Goal: Transaction & Acquisition: Download file/media

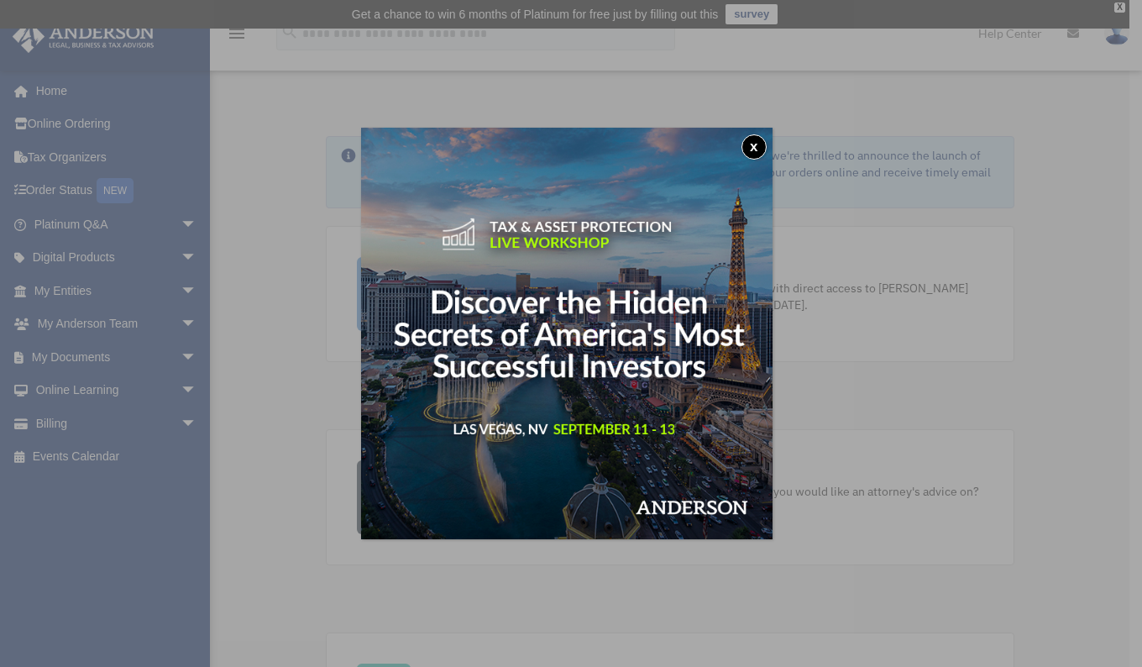
click at [764, 136] on button "x" at bounding box center [754, 146] width 25 height 25
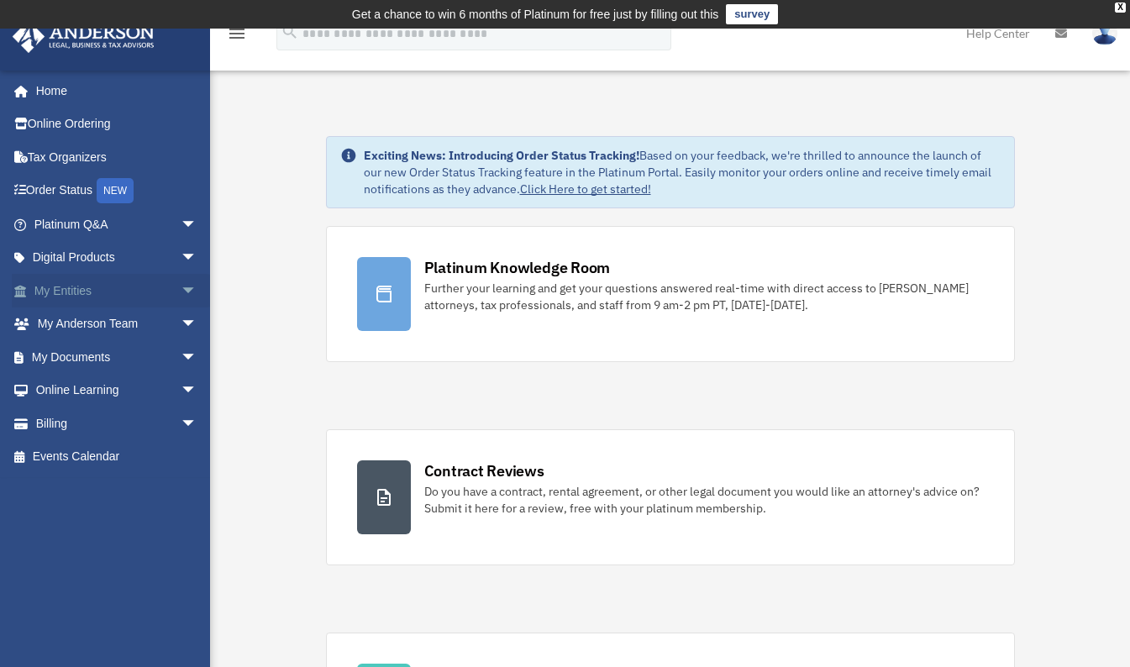
click at [94, 287] on link "My Entities arrow_drop_down" at bounding box center [117, 291] width 211 height 34
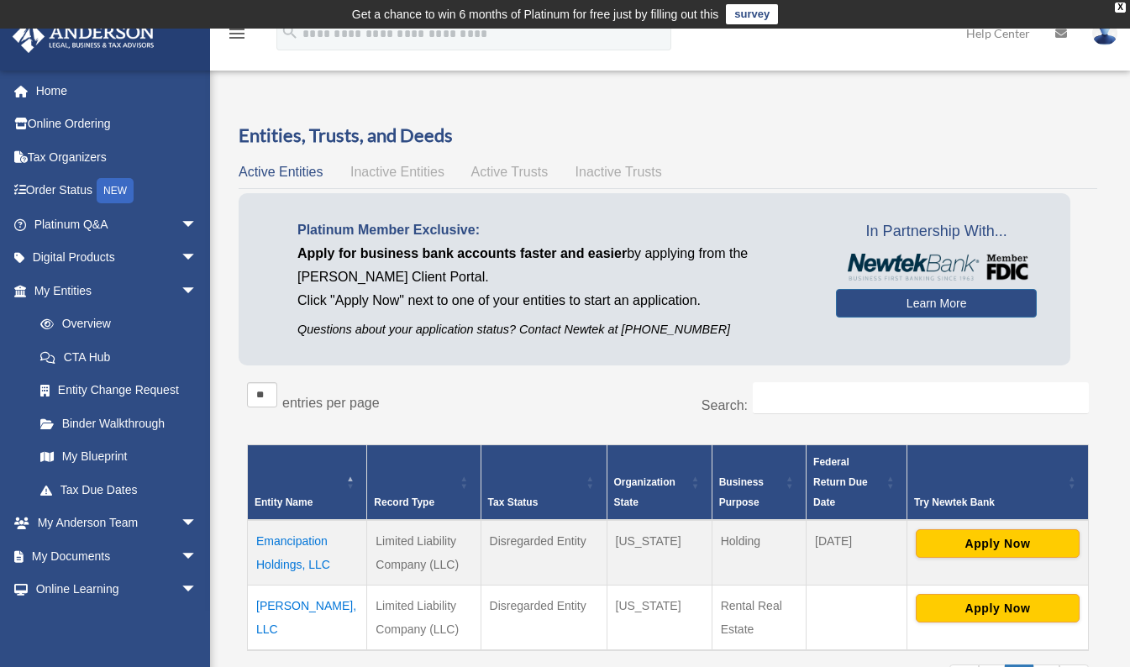
click at [401, 168] on span "Inactive Entities" at bounding box center [397, 172] width 94 height 14
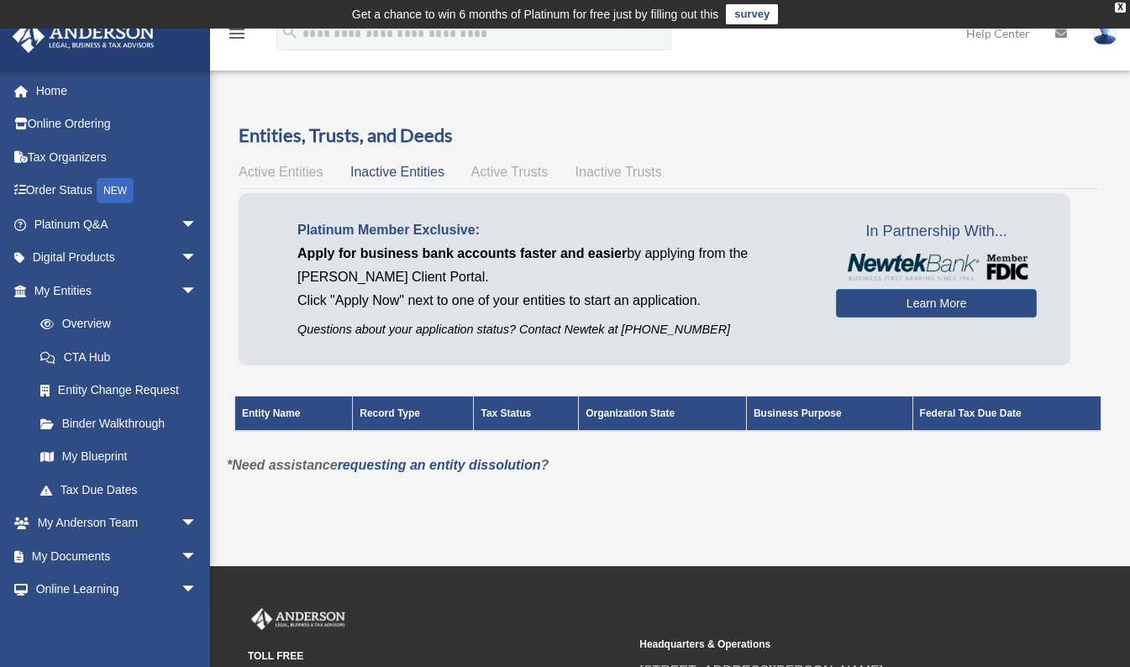
click at [506, 171] on span "Active Trusts" at bounding box center [509, 172] width 77 height 14
click at [609, 167] on span "Inactive Trusts" at bounding box center [618, 172] width 87 height 14
click at [296, 169] on span "Active Entities" at bounding box center [281, 172] width 84 height 14
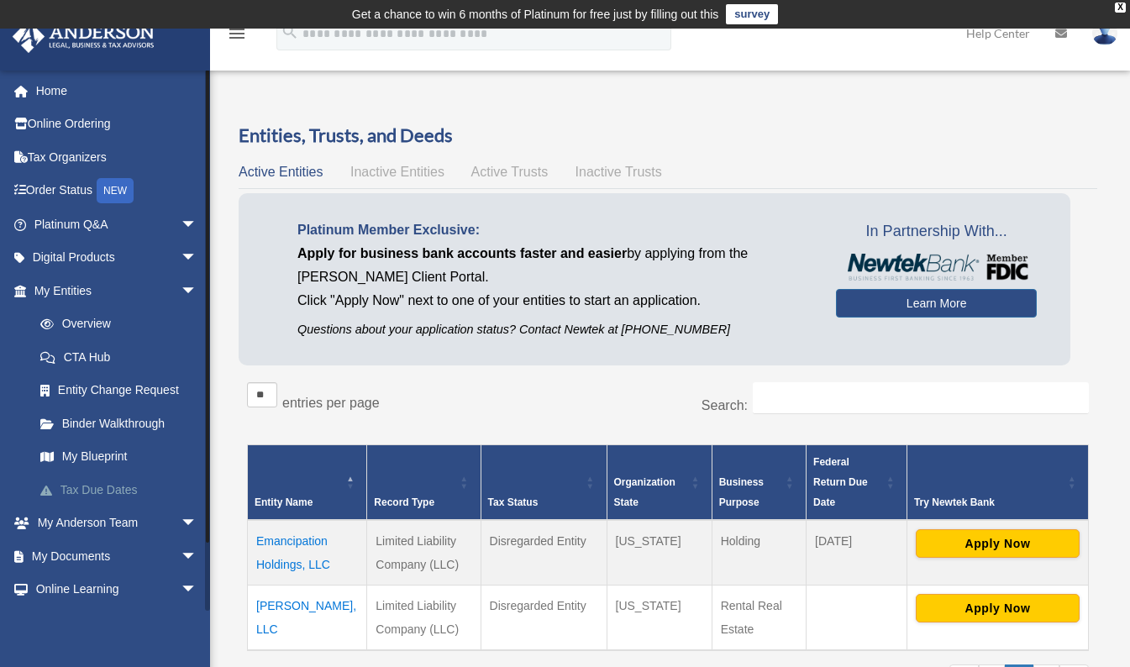
click at [115, 494] on link "Tax Due Dates" at bounding box center [123, 490] width 199 height 34
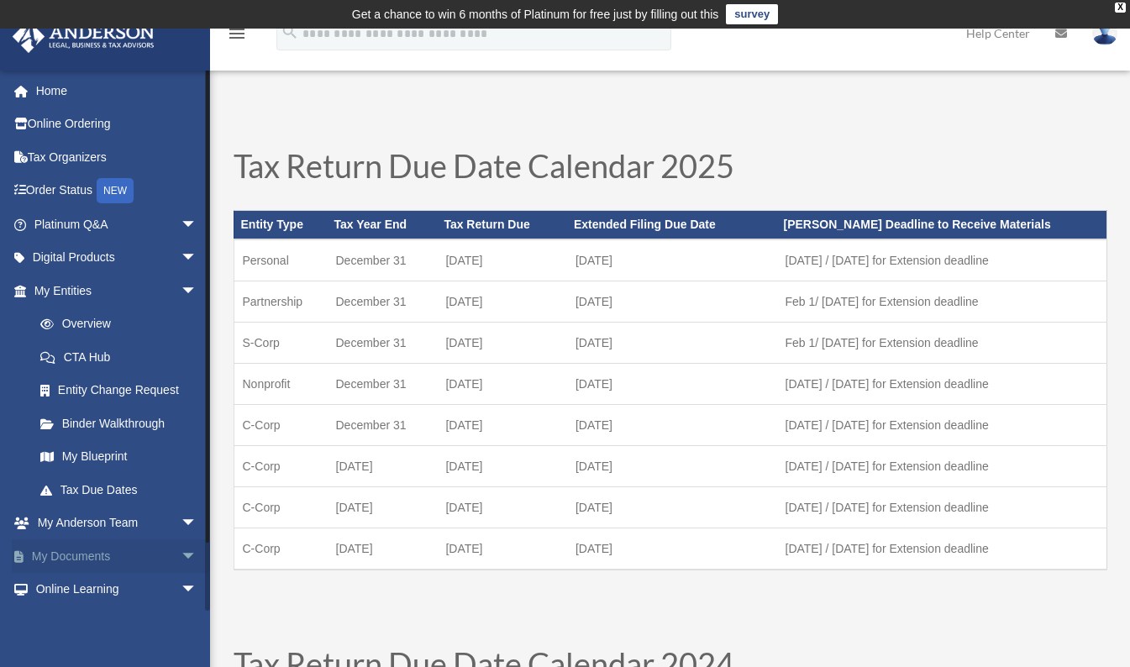
click at [105, 549] on link "My Documents arrow_drop_down" at bounding box center [117, 556] width 211 height 34
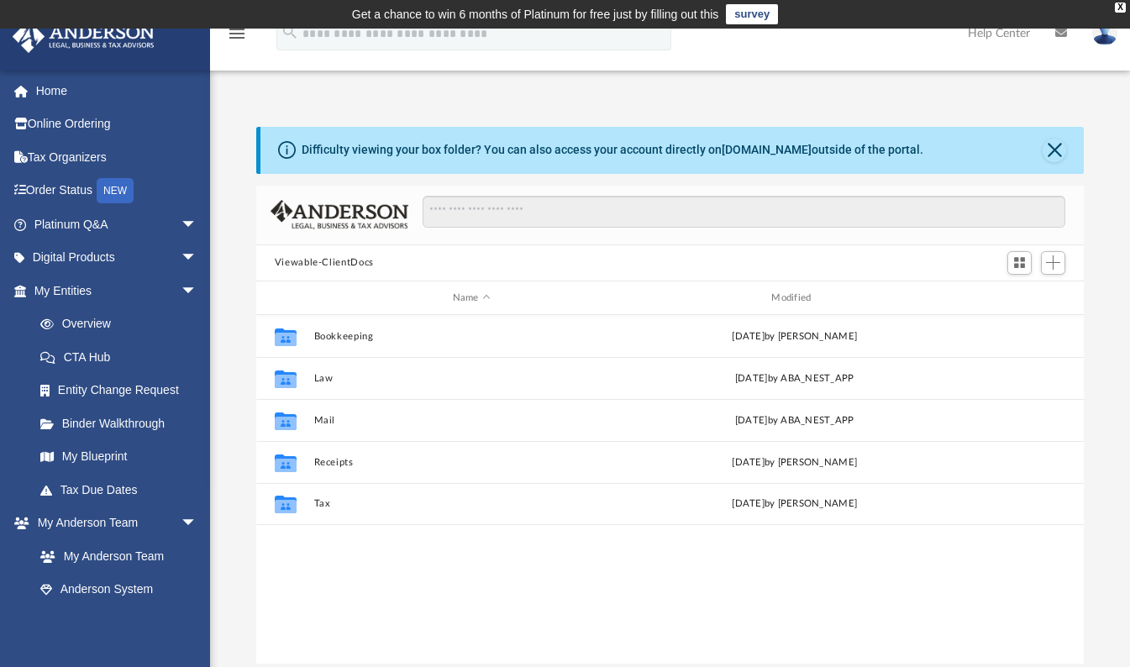
scroll to position [369, 815]
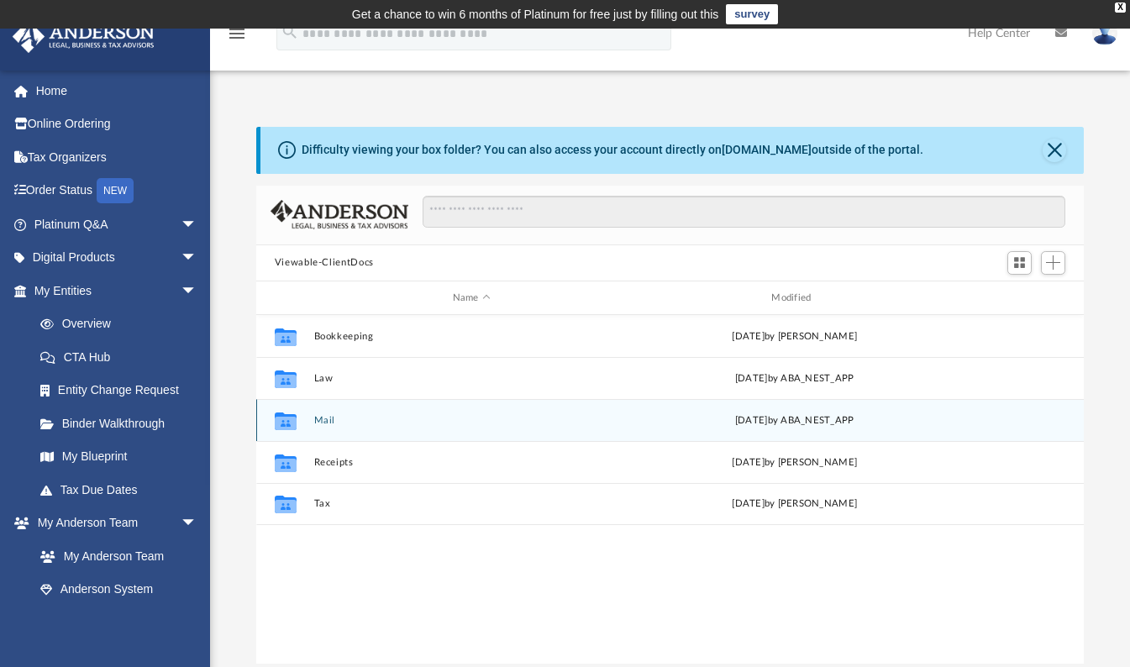
click at [326, 414] on div "Collaborated Folder Mail Fri Sep 5 2025 by ABA_NEST_APP" at bounding box center [670, 420] width 828 height 42
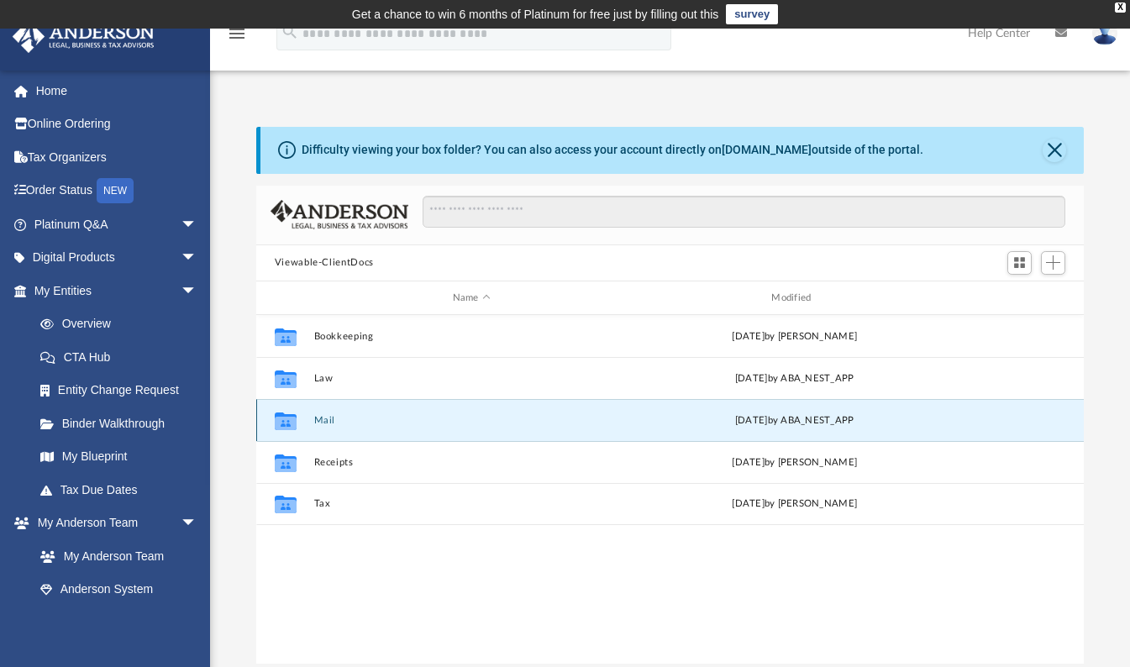
click at [286, 417] on icon "grid" at bounding box center [286, 423] width 22 height 13
click at [789, 418] on div "Fri Sep 5 2025 by ABA_NEST_APP" at bounding box center [795, 420] width 316 height 15
click at [323, 418] on button "Mail" at bounding box center [471, 420] width 316 height 11
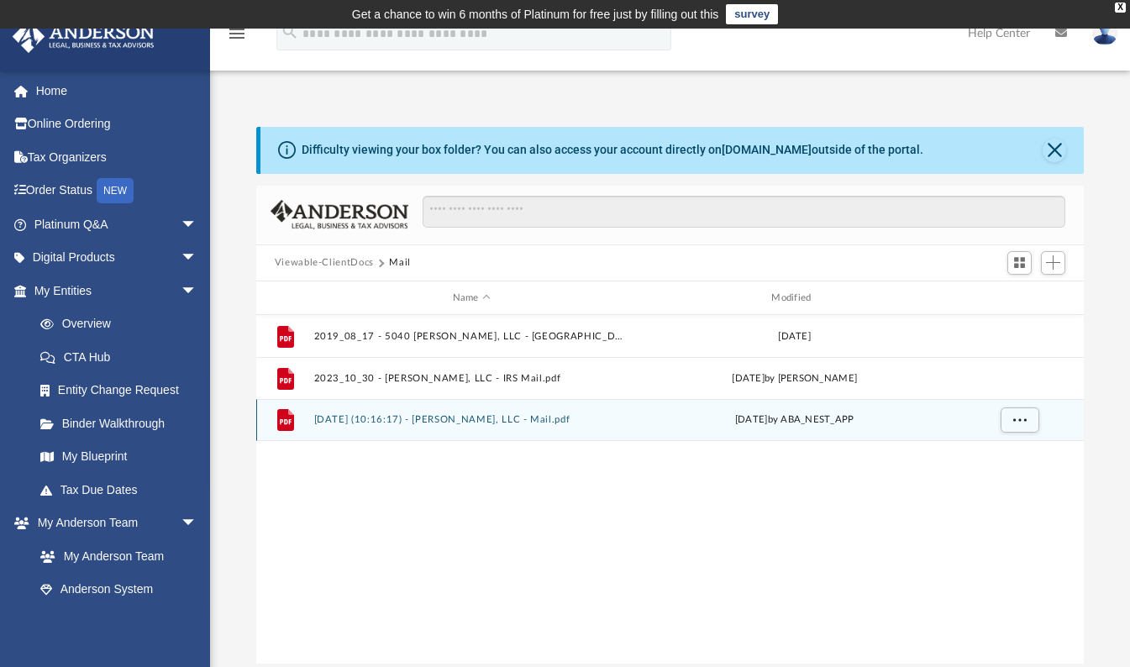
click at [360, 417] on button "2025.09.05 (10:16:17) - Wollam, LLC - Mail.pdf" at bounding box center [471, 420] width 316 height 11
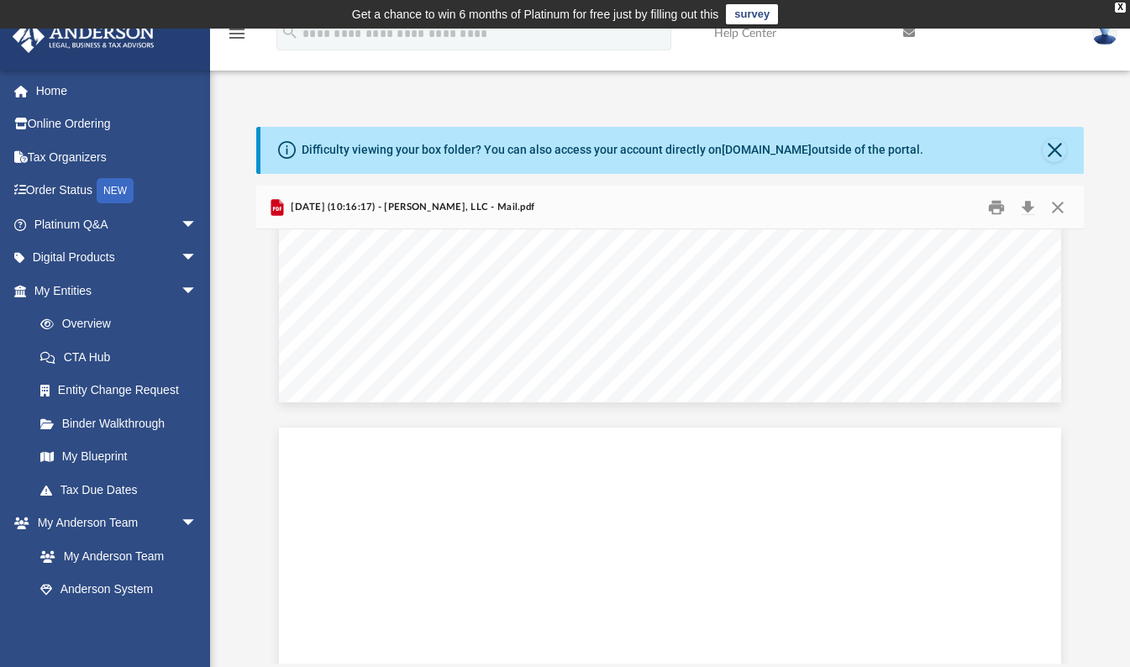
scroll to position [0, 0]
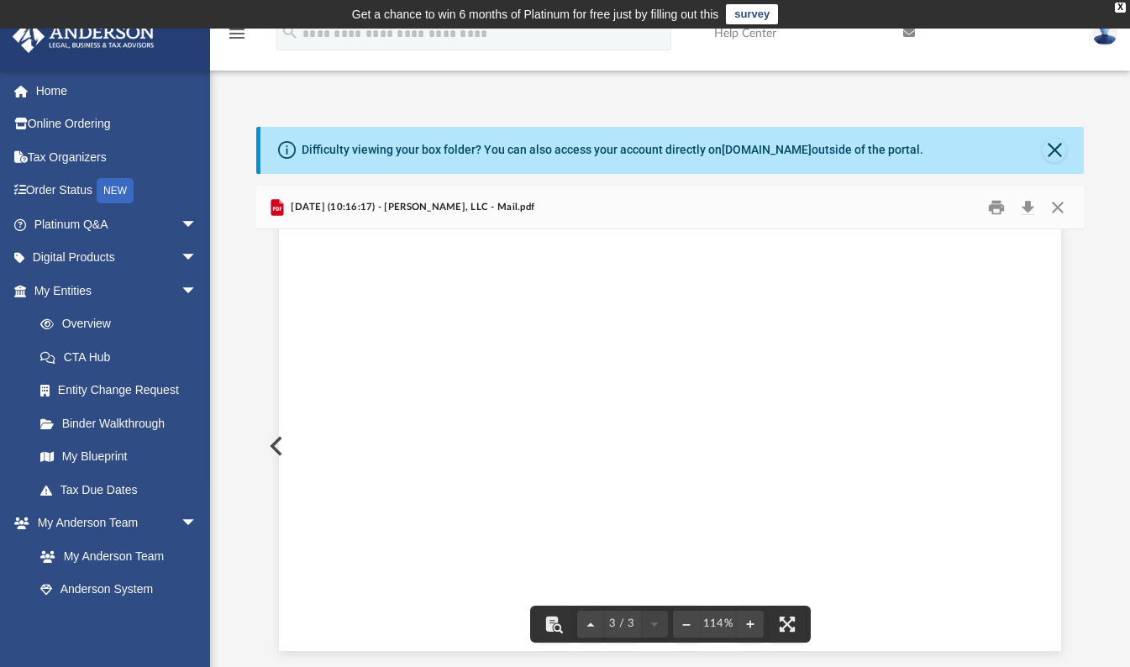
scroll to position [1991, 0]
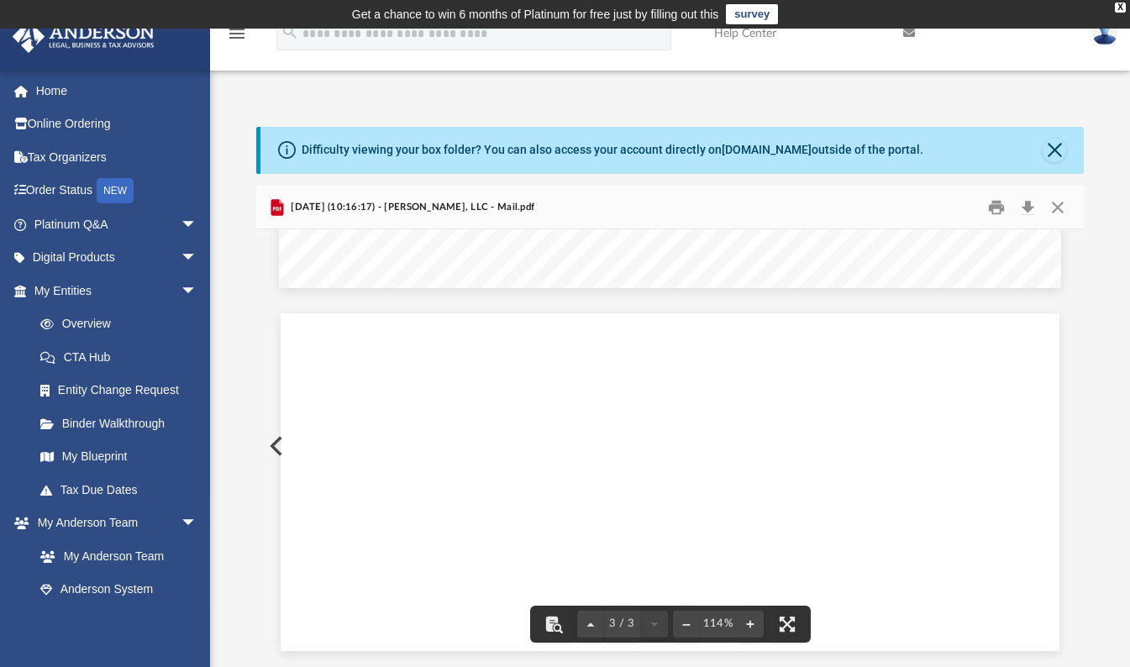
click at [750, 620] on div "Page 3" at bounding box center [670, 482] width 779 height 362
drag, startPoint x: 750, startPoint y: 620, endPoint x: 558, endPoint y: 622, distance: 192.3
click at [558, 622] on div "Page 3" at bounding box center [670, 482] width 779 height 362
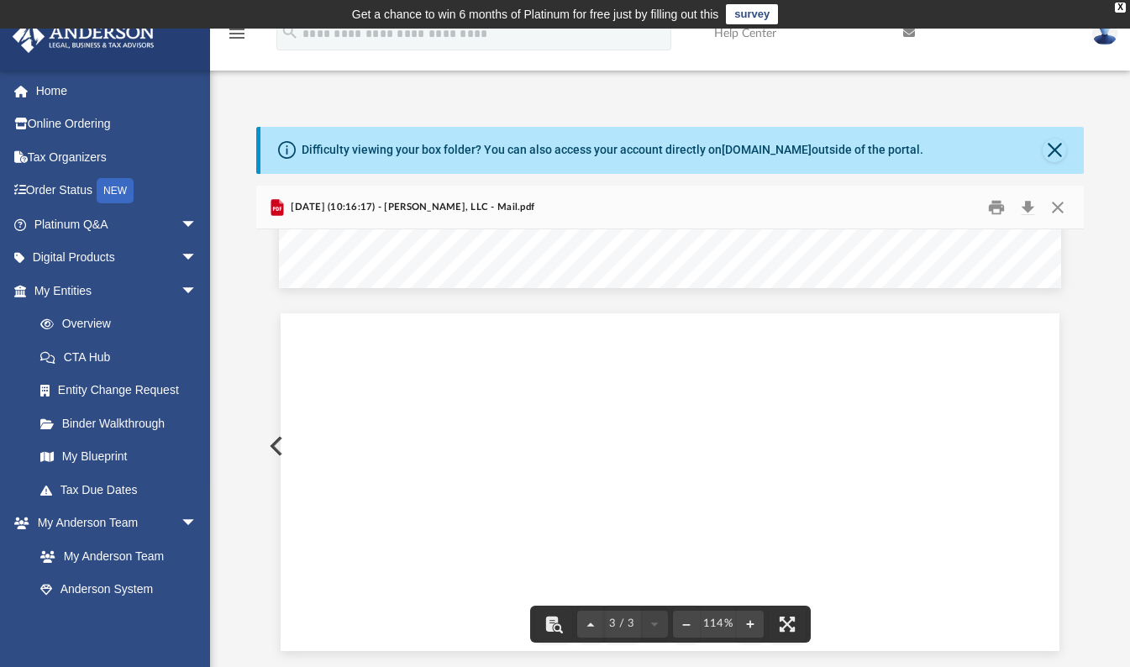
click at [597, 619] on div "Page 3" at bounding box center [670, 482] width 779 height 362
click at [591, 619] on div "Page 3" at bounding box center [670, 482] width 779 height 362
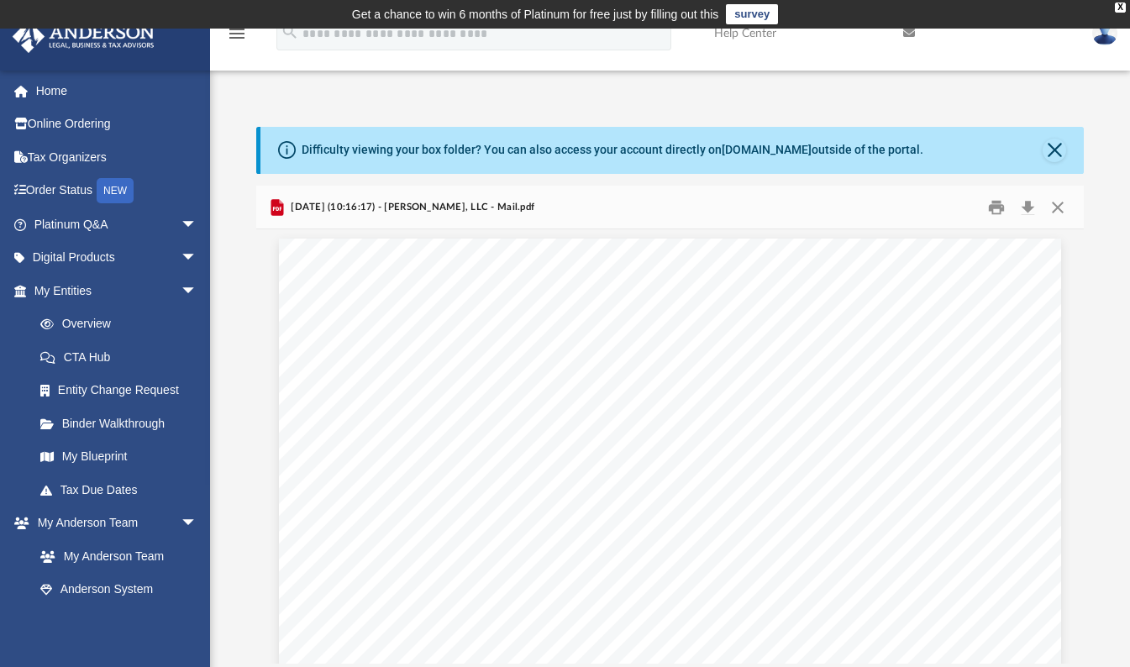
scroll to position [0, 0]
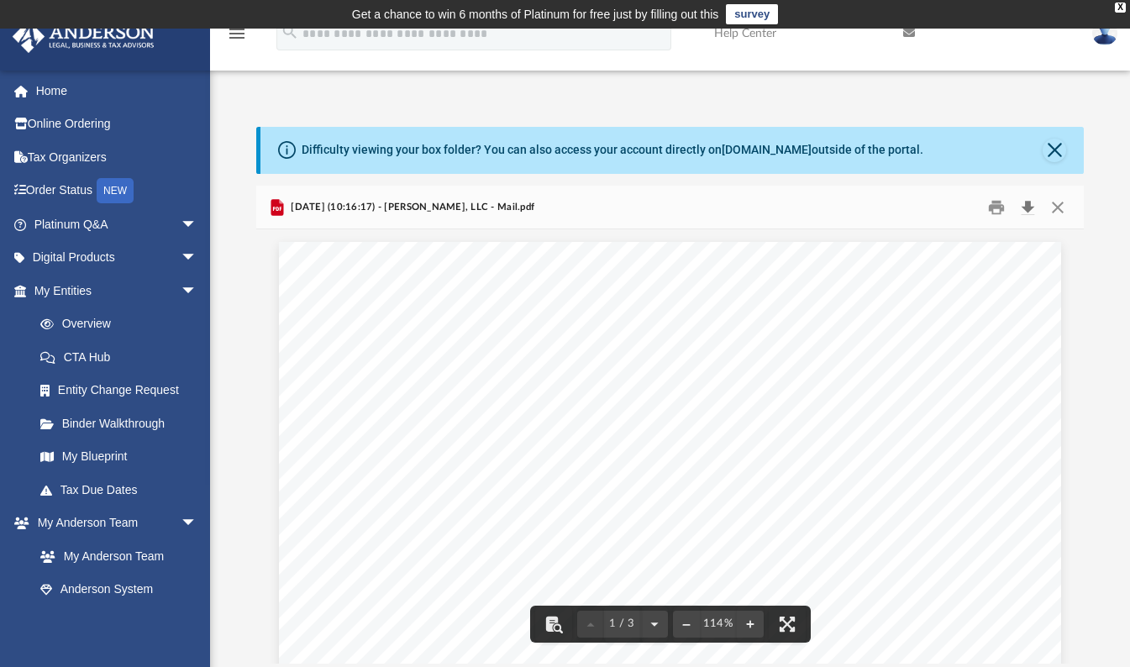
click at [1028, 205] on button "Download" at bounding box center [1027, 207] width 30 height 26
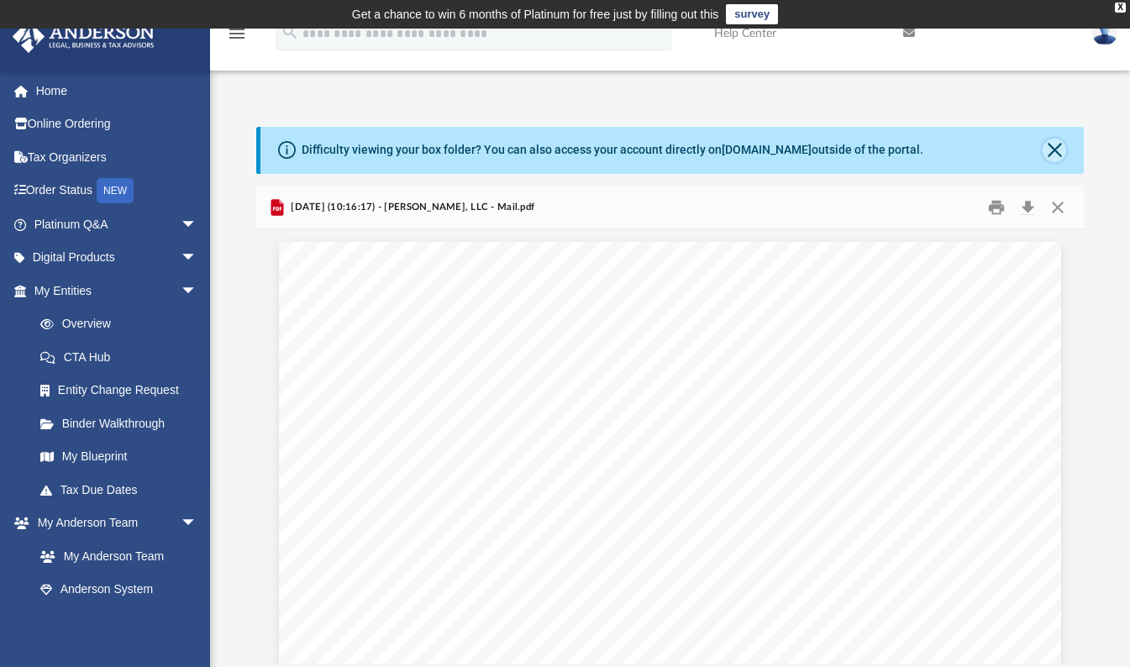
click at [1054, 152] on button "Close" at bounding box center [1054, 151] width 24 height 24
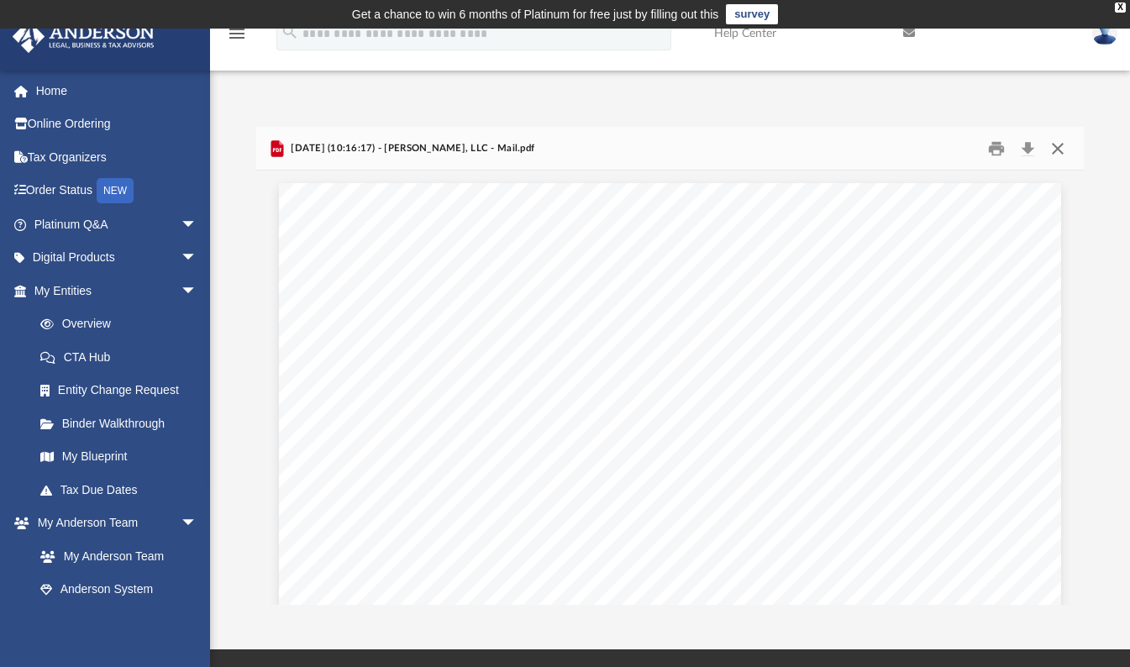
click at [1054, 152] on button "Close" at bounding box center [1057, 148] width 30 height 26
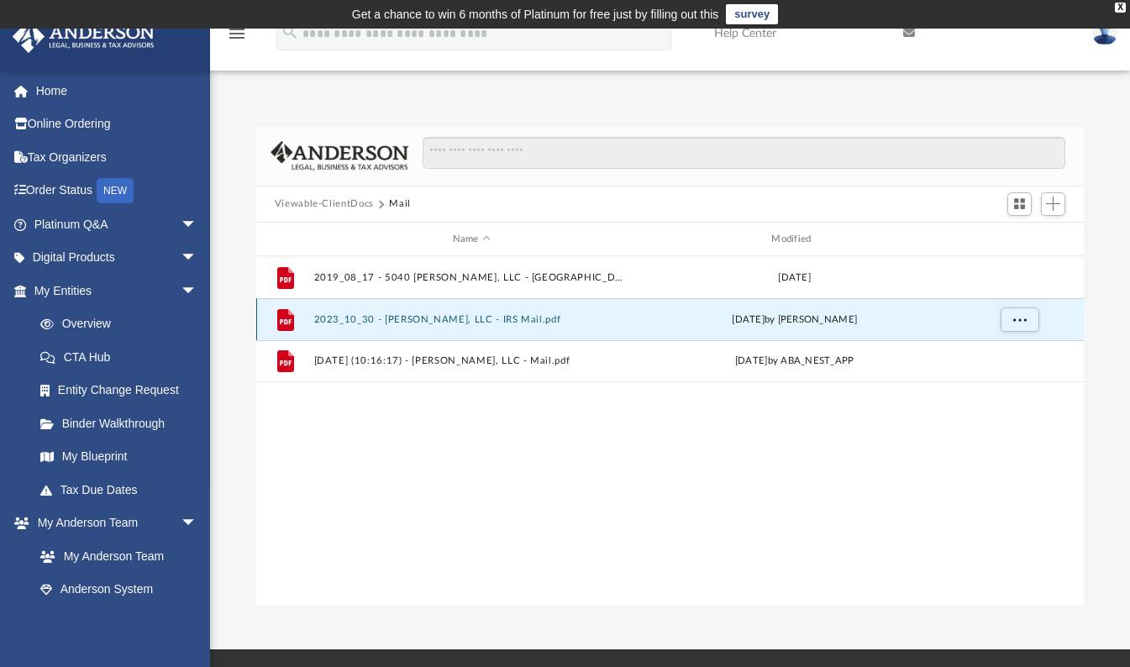
click at [476, 318] on button "2023_10_30 - Wollam, LLC - IRS Mail.pdf" at bounding box center [471, 319] width 316 height 11
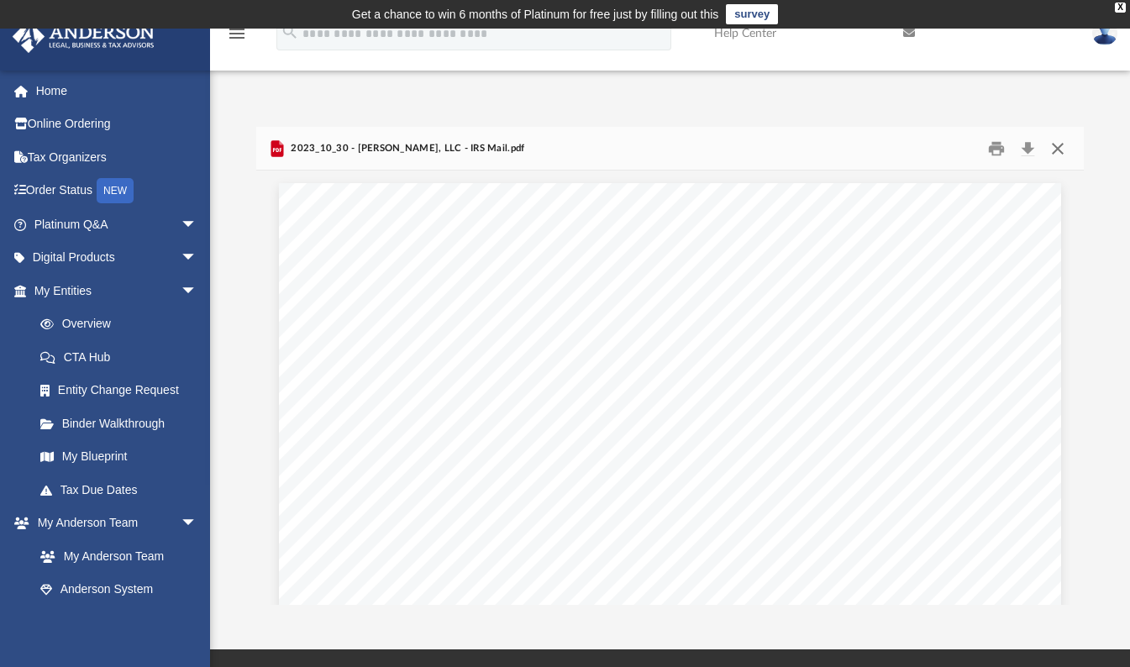
click at [1052, 147] on button "Close" at bounding box center [1057, 148] width 30 height 26
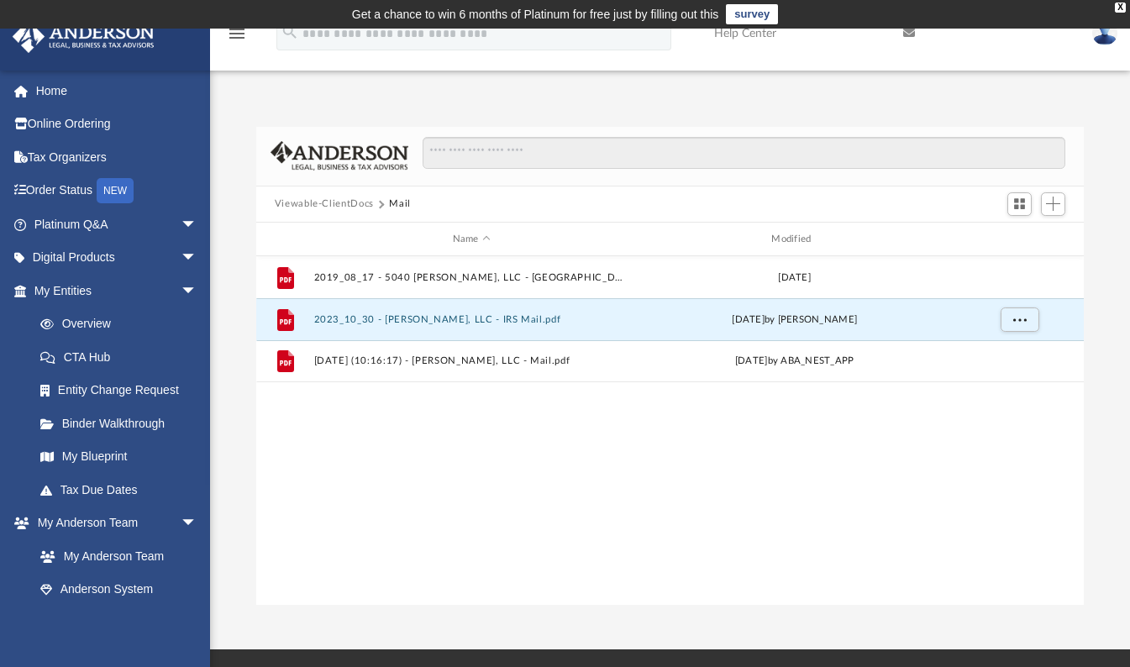
click at [1106, 38] on img at bounding box center [1104, 33] width 25 height 24
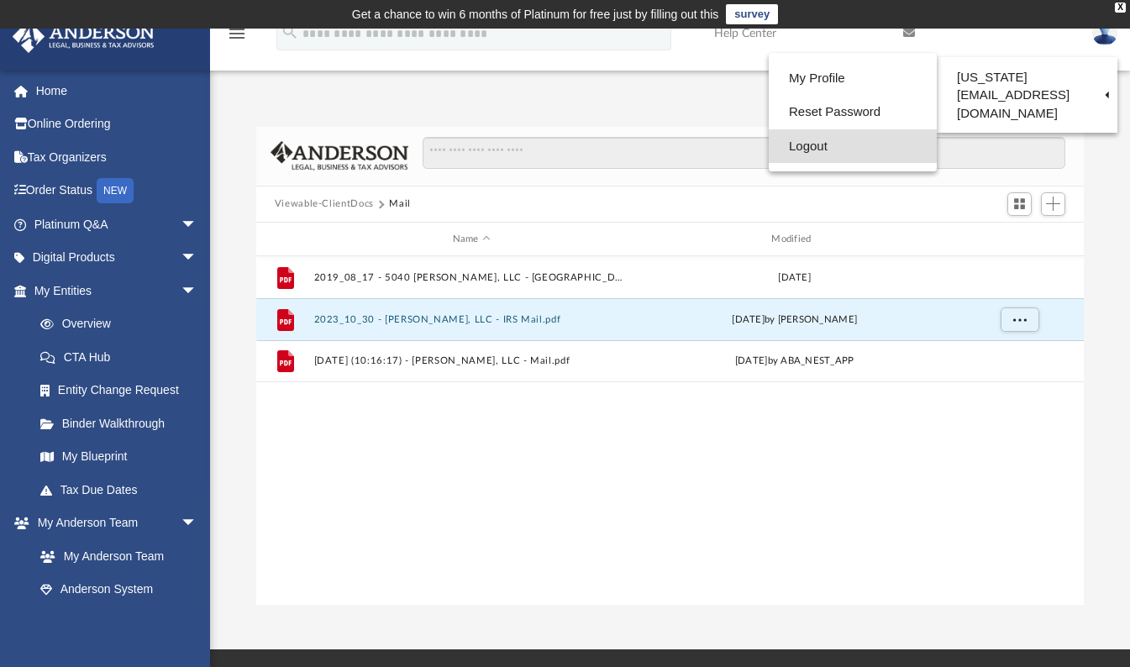
click at [810, 144] on link "Logout" at bounding box center [853, 146] width 168 height 34
